Goal: Information Seeking & Learning: Understand process/instructions

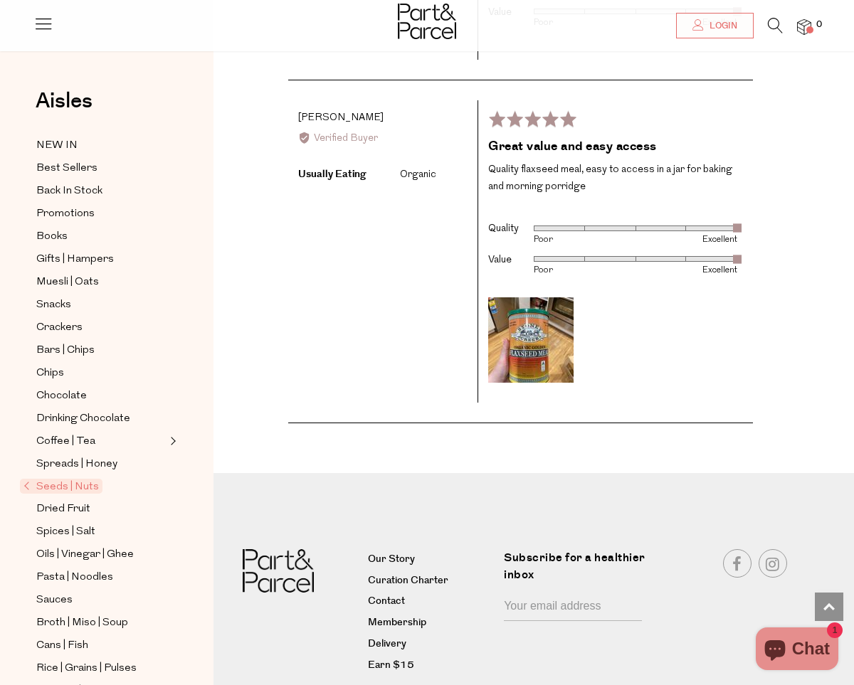
scroll to position [2343, 0]
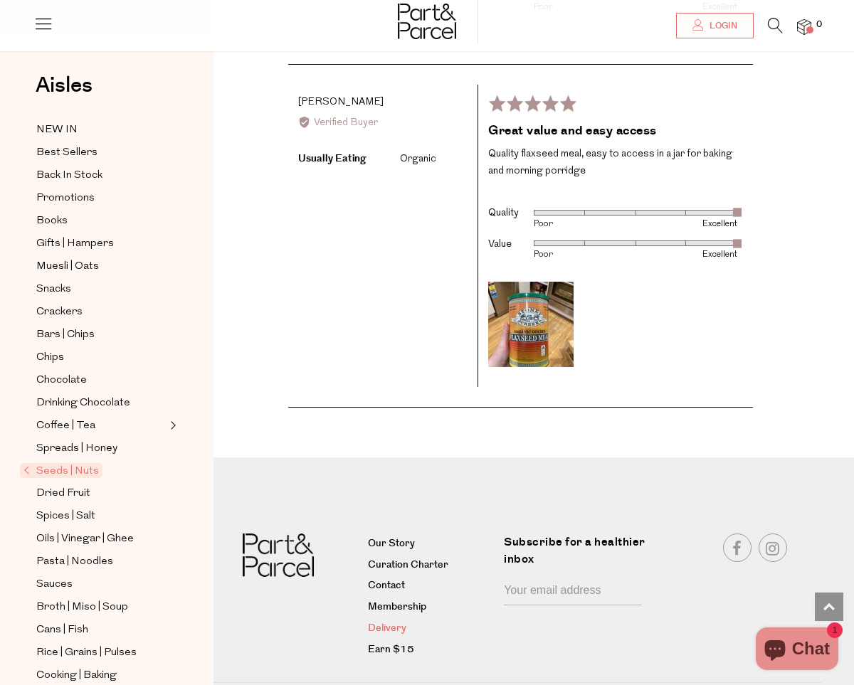
click at [392, 621] on link "Delivery" at bounding box center [430, 629] width 125 height 17
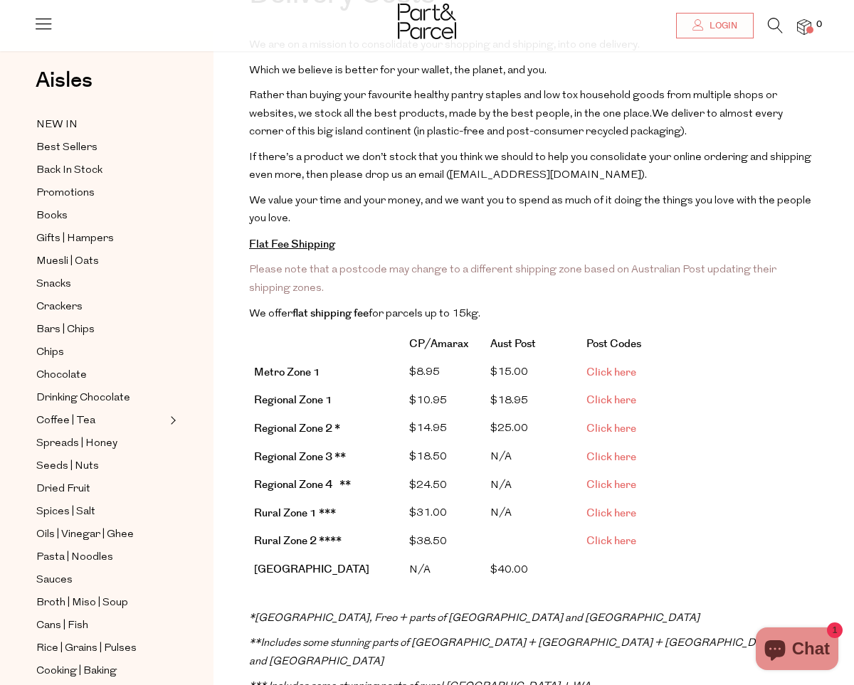
scroll to position [137, 0]
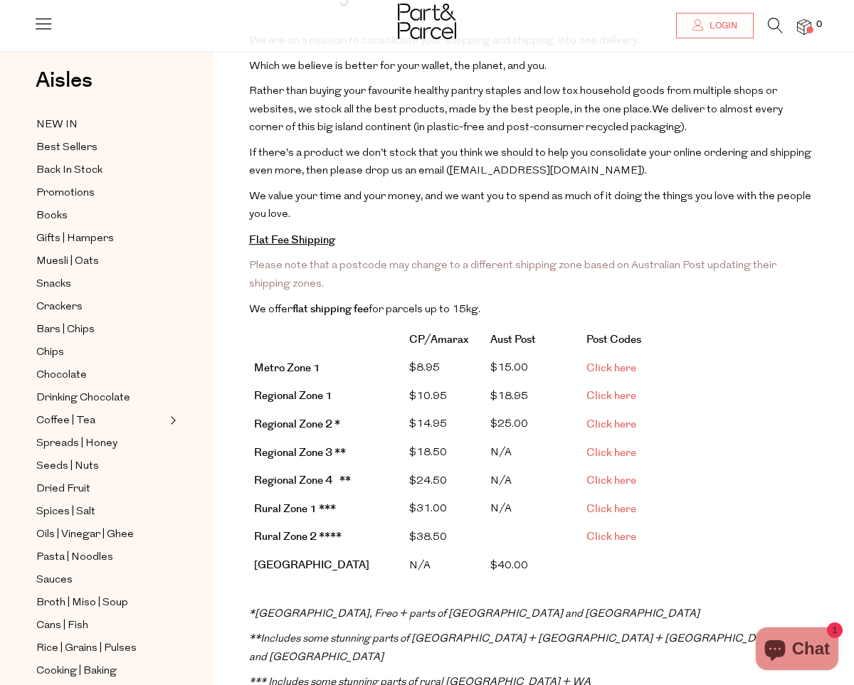
click at [595, 389] on span "Click here" at bounding box center [611, 396] width 50 height 15
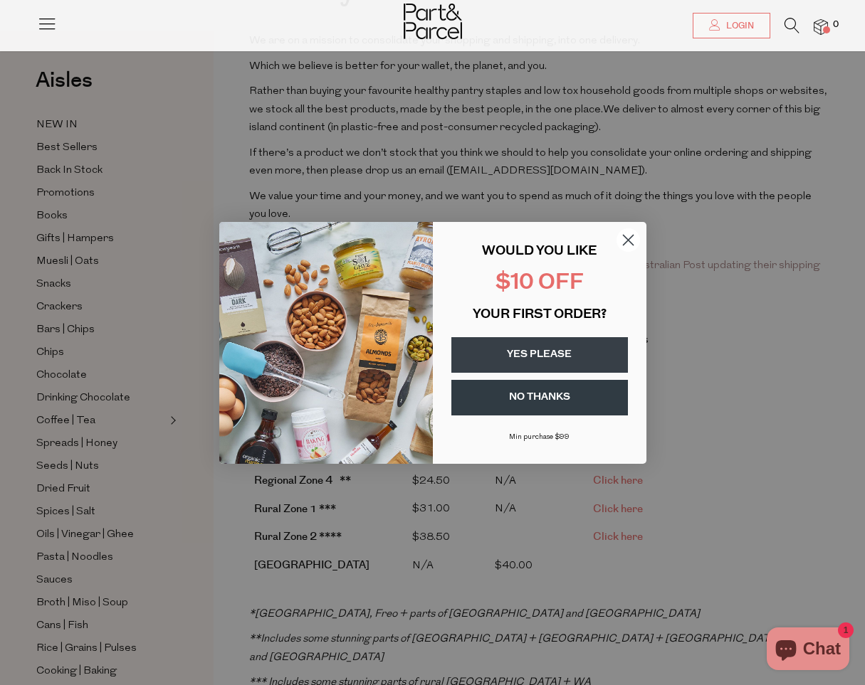
click at [535, 354] on button "YES PLEASE" at bounding box center [539, 355] width 177 height 36
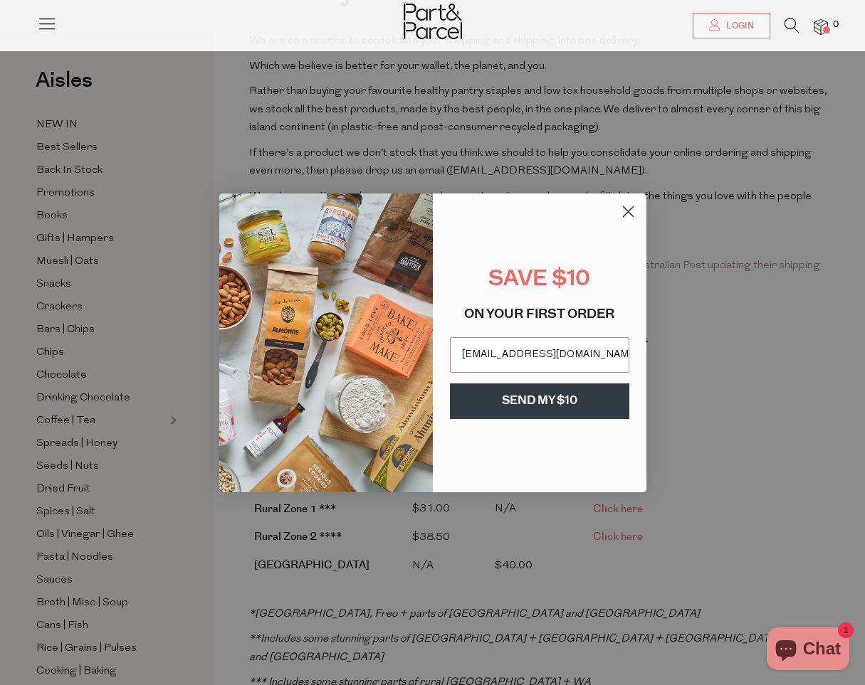
type input "a.georgemulga@unsw.edu.au"
click at [533, 394] on button "SEND MY $10" at bounding box center [539, 402] width 179 height 36
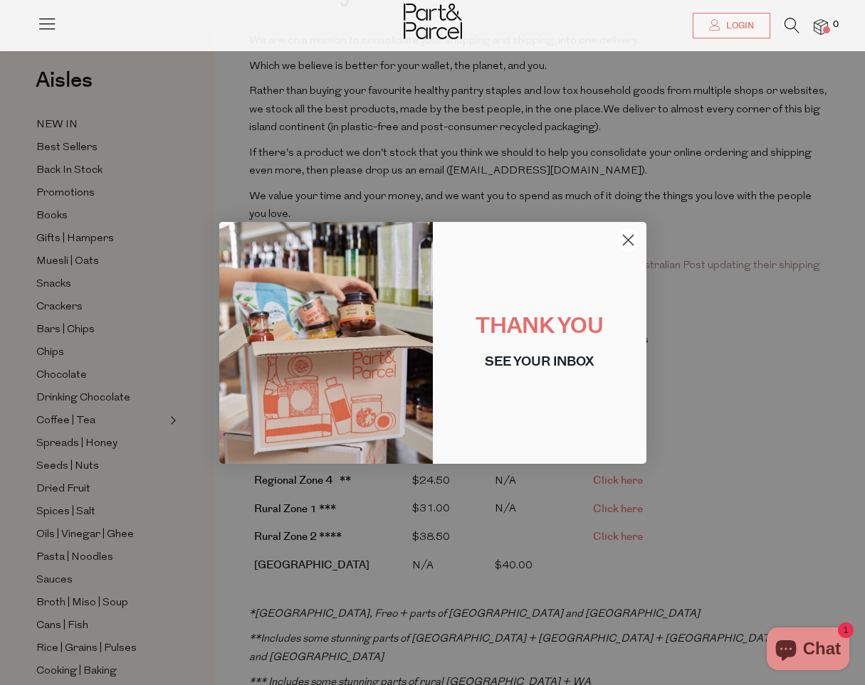
click at [628, 238] on icon "Close dialog" at bounding box center [628, 240] width 10 height 10
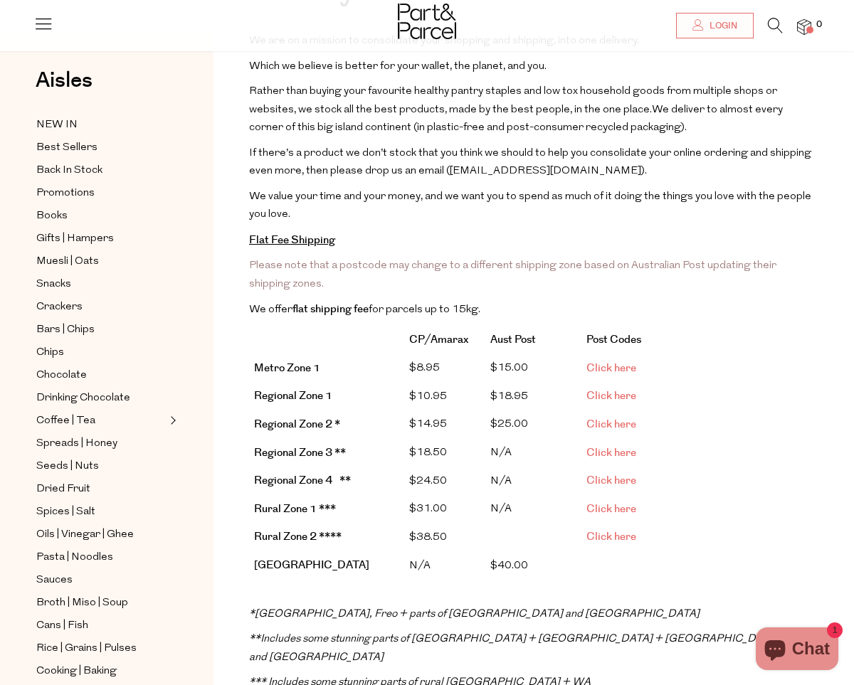
click at [448, 285] on p "Please note that a postcode may change to a different shipping zone based on Au…" at bounding box center [533, 275] width 569 height 36
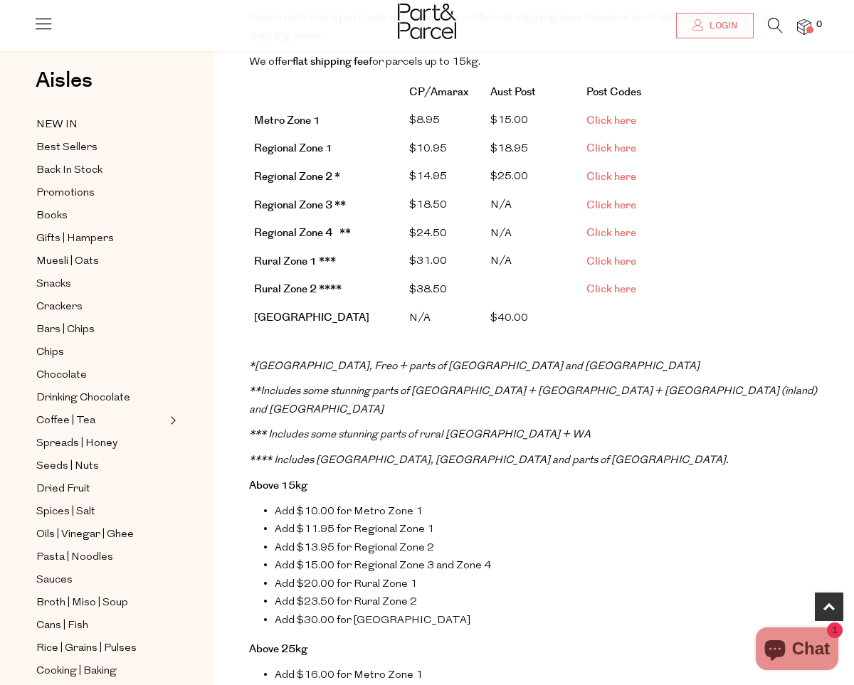
scroll to position [0, 0]
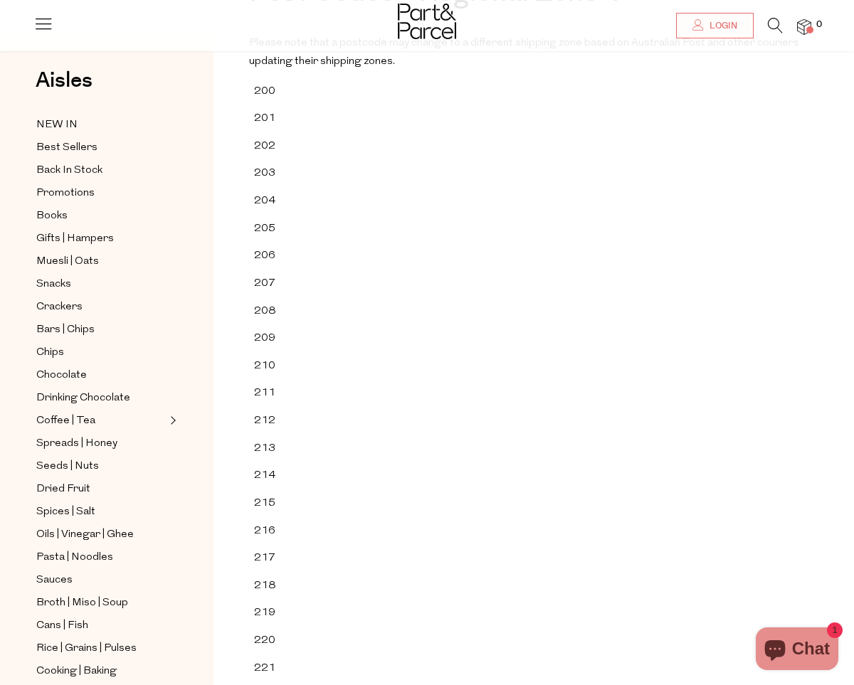
scroll to position [27, 0]
